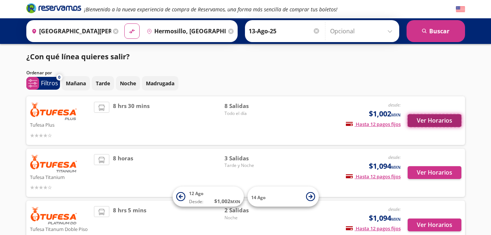
click at [444, 126] on button "Ver Horarios" at bounding box center [434, 120] width 54 height 13
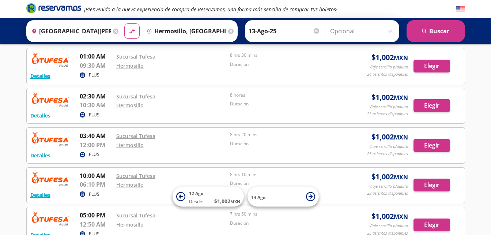
scroll to position [38, 0]
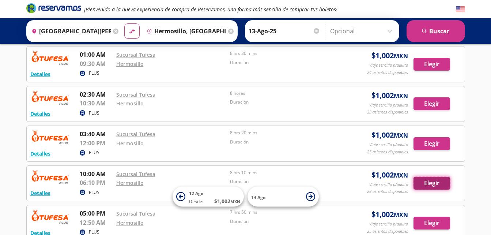
click at [422, 183] on button "Elegir" at bounding box center [431, 182] width 37 height 13
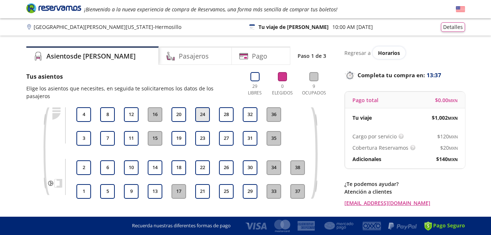
click at [202, 107] on button "24" at bounding box center [202, 114] width 15 height 15
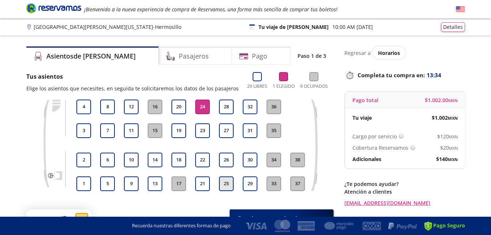
click at [224, 183] on button "25" at bounding box center [226, 183] width 15 height 15
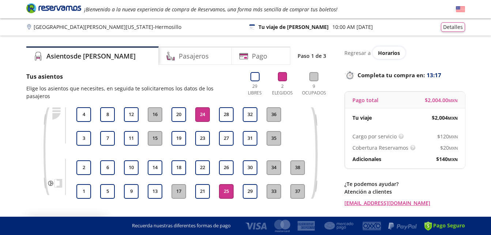
click at [205, 107] on button "24" at bounding box center [202, 114] width 15 height 15
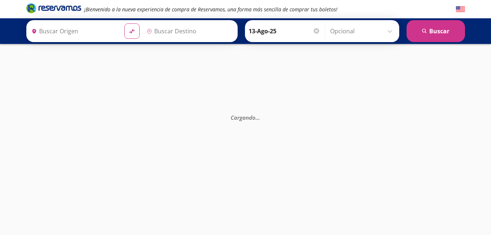
type input "Hermosillo, [GEOGRAPHIC_DATA]"
type input "[GEOGRAPHIC_DATA][PERSON_NAME][US_STATE], [GEOGRAPHIC_DATA]"
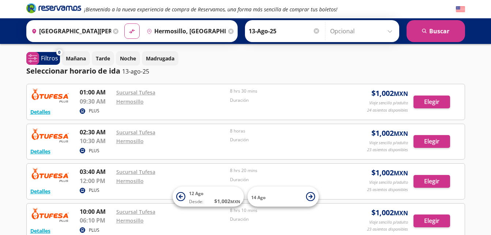
click at [115, 31] on icon at bounding box center [115, 31] width 5 height 5
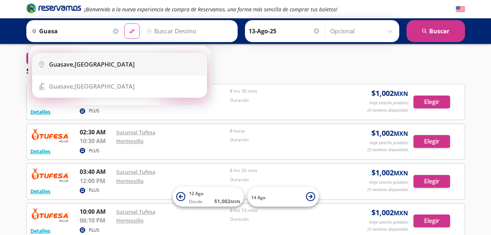
click at [98, 65] on div "Guasave, Sinaloa" at bounding box center [125, 64] width 152 height 8
type input "Guasave, Sinaloa"
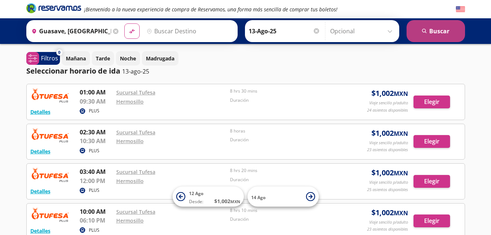
click at [422, 23] on button "search Buscar" at bounding box center [435, 31] width 58 height 22
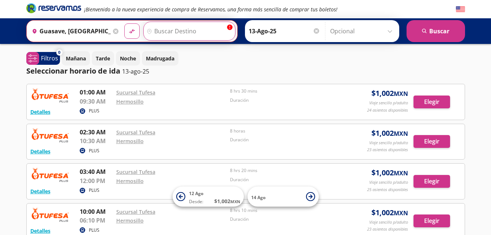
click at [199, 25] on input "Destino" at bounding box center [189, 31] width 90 height 18
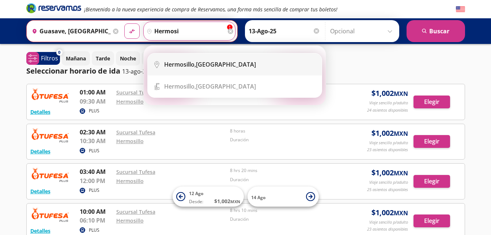
click at [192, 67] on b "Hermosillo," at bounding box center [180, 64] width 32 height 8
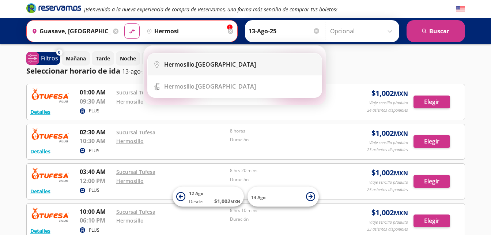
type input "Hermosillo, [GEOGRAPHIC_DATA]"
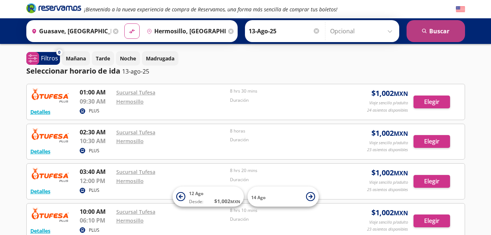
drag, startPoint x: 431, startPoint y: 43, endPoint x: 435, endPoint y: 39, distance: 6.2
click at [435, 39] on div "Origen heroicons:map-pin-20-solid Guasave, Sinaloa Destino pin-outline Hermosil…" at bounding box center [245, 31] width 491 height 26
click at [435, 39] on button "search Buscar" at bounding box center [435, 31] width 58 height 22
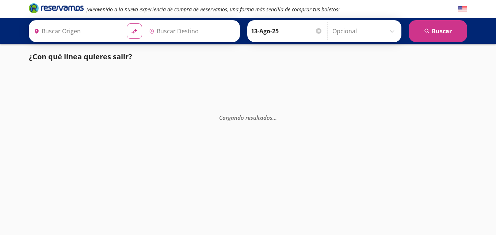
type input "Hermosillo, [GEOGRAPHIC_DATA]"
type input "Guasave, Sinaloa"
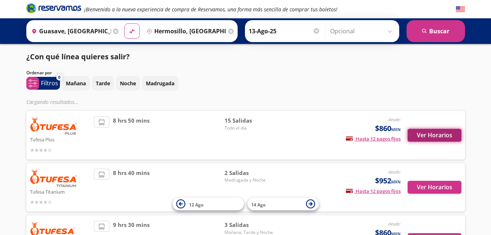
click at [422, 135] on button "Ver Horarios" at bounding box center [434, 135] width 54 height 13
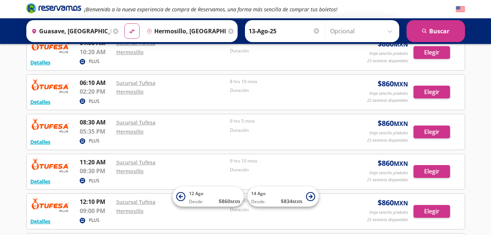
scroll to position [51, 0]
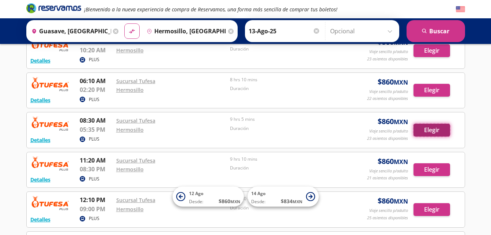
click at [430, 131] on button "Elegir" at bounding box center [431, 130] width 37 height 13
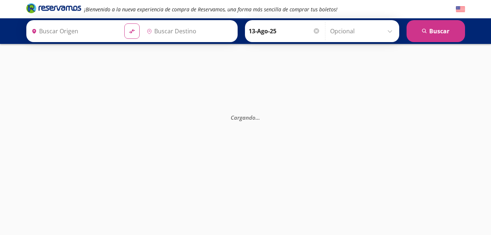
type input "Guasave, Sinaloa"
type input "Hermosillo, [GEOGRAPHIC_DATA]"
